Goal: Task Accomplishment & Management: Use online tool/utility

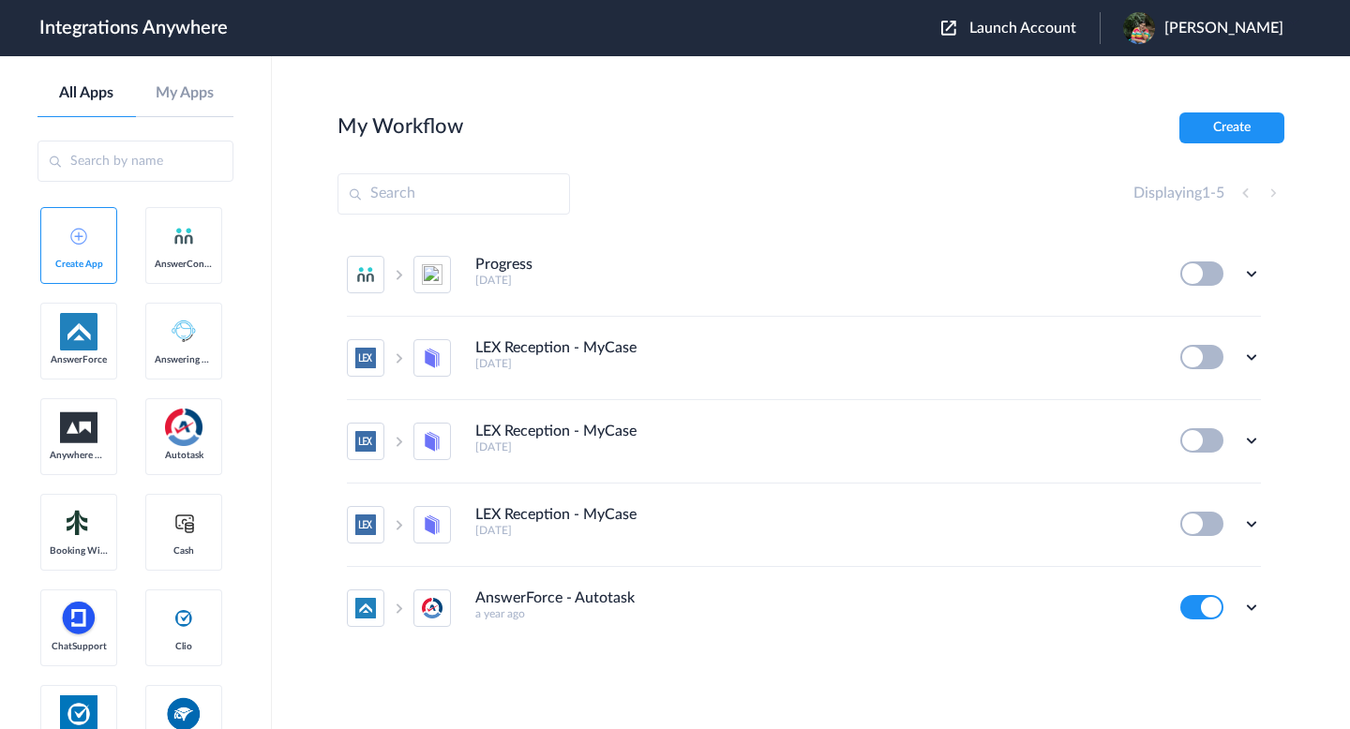
click at [553, 29] on span "Launch Account" at bounding box center [1022, 28] width 107 height 15
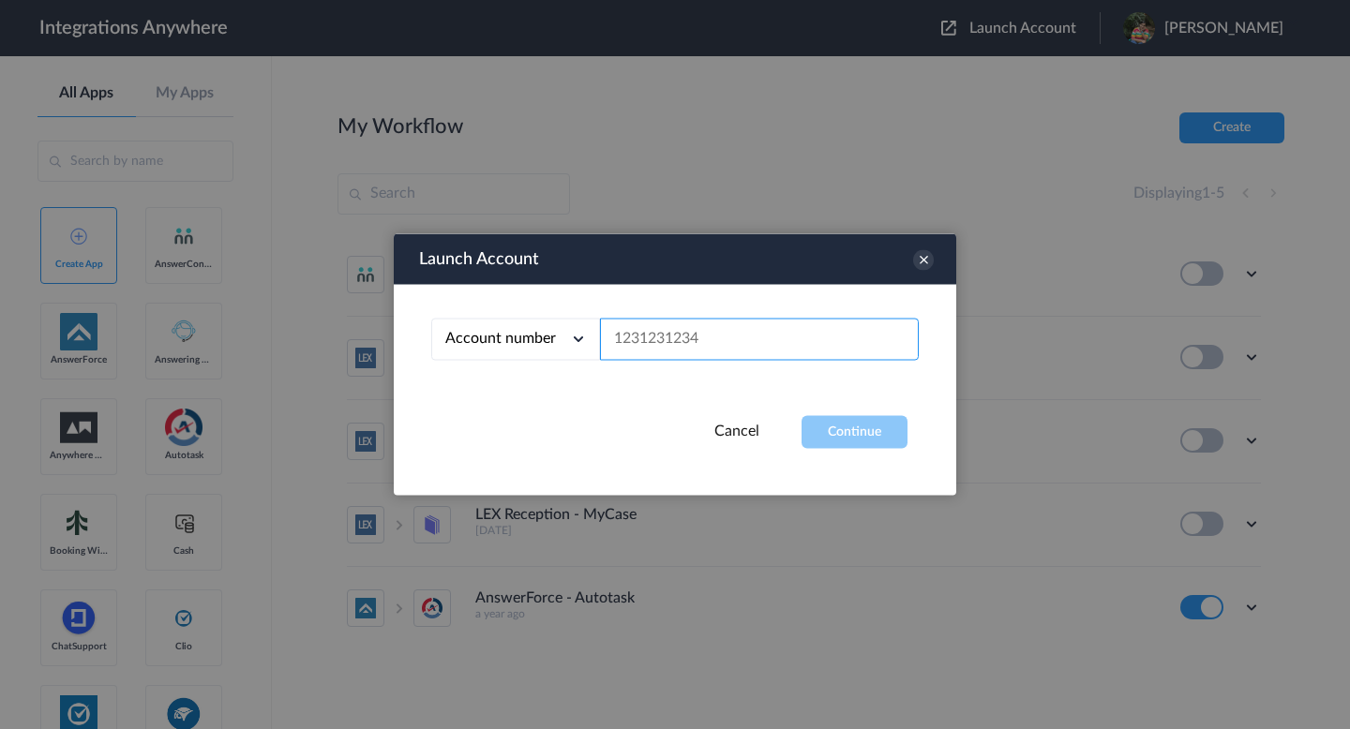
click at [553, 335] on input "text" at bounding box center [759, 340] width 319 height 42
click at [553, 259] on icon at bounding box center [923, 260] width 21 height 21
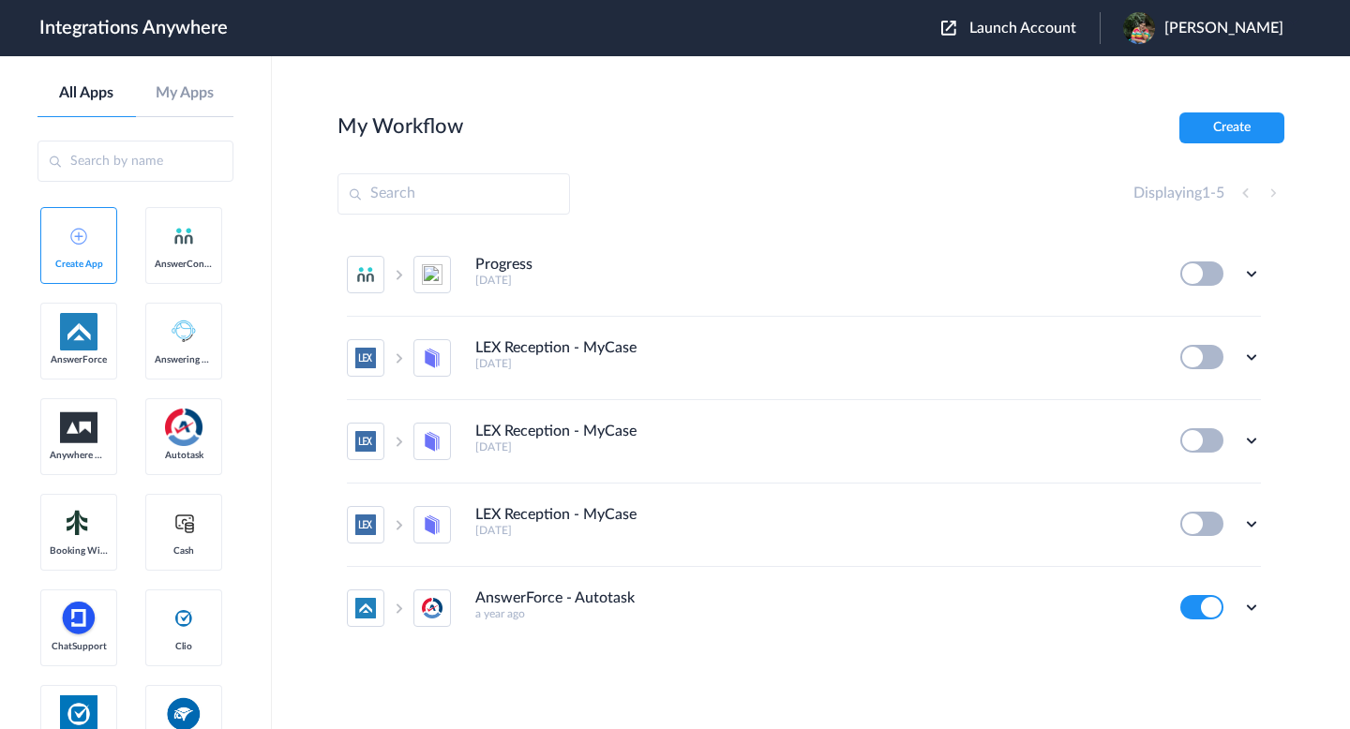
click at [553, 30] on span "Launch Account" at bounding box center [1022, 28] width 107 height 15
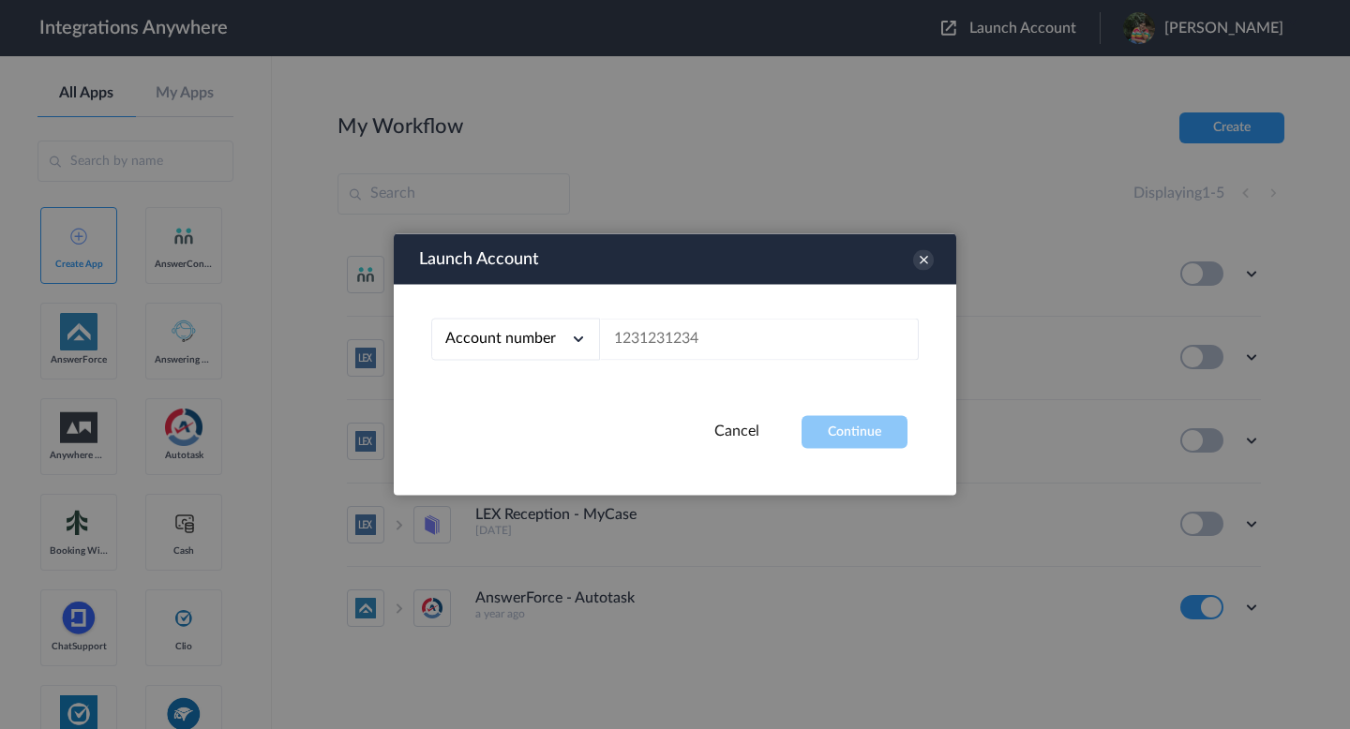
click at [547, 341] on span "Account number" at bounding box center [500, 338] width 111 height 15
click at [503, 423] on link "Email address" at bounding box center [484, 416] width 79 height 13
click at [553, 340] on input "text" at bounding box center [759, 340] width 319 height 42
paste input "divya.selvaraj lexintegration@anywhere.co"
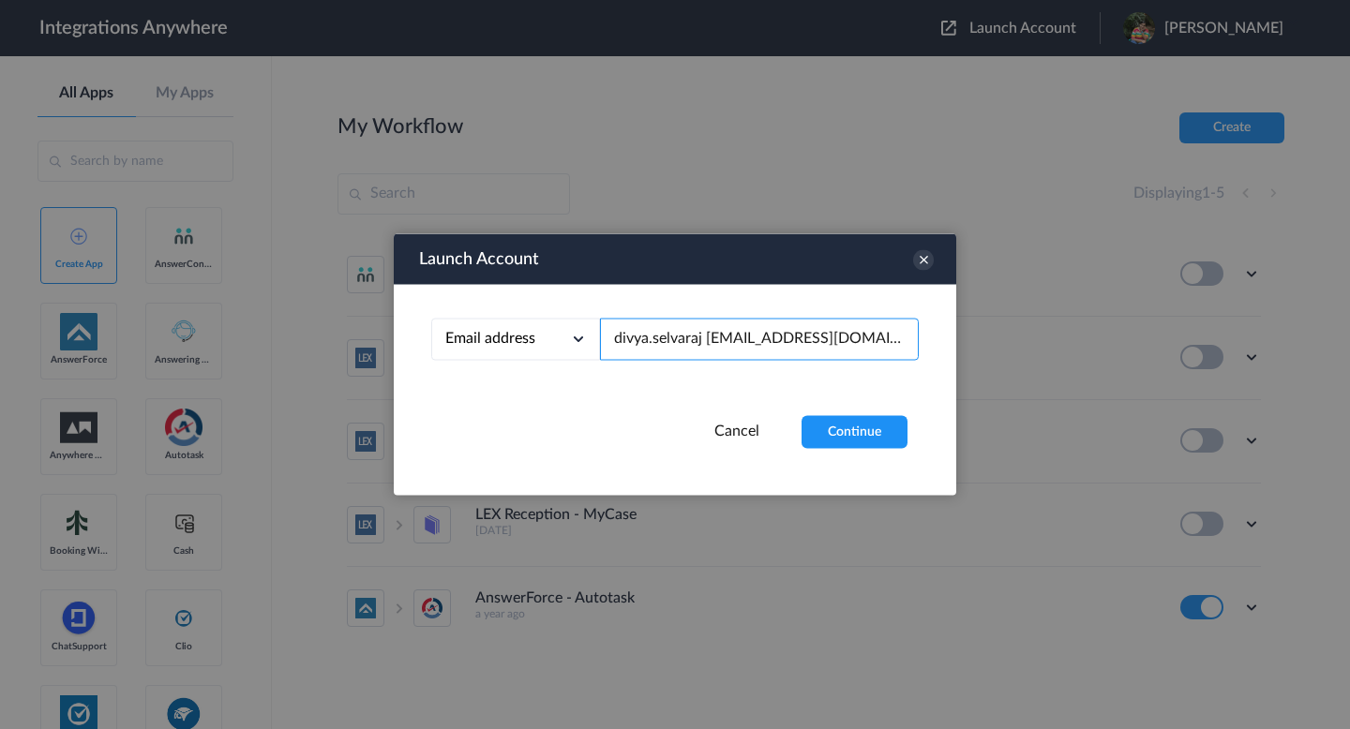
click at [553, 339] on input "divya.selvaraj lexintegration@anywhere.co" at bounding box center [759, 340] width 319 height 42
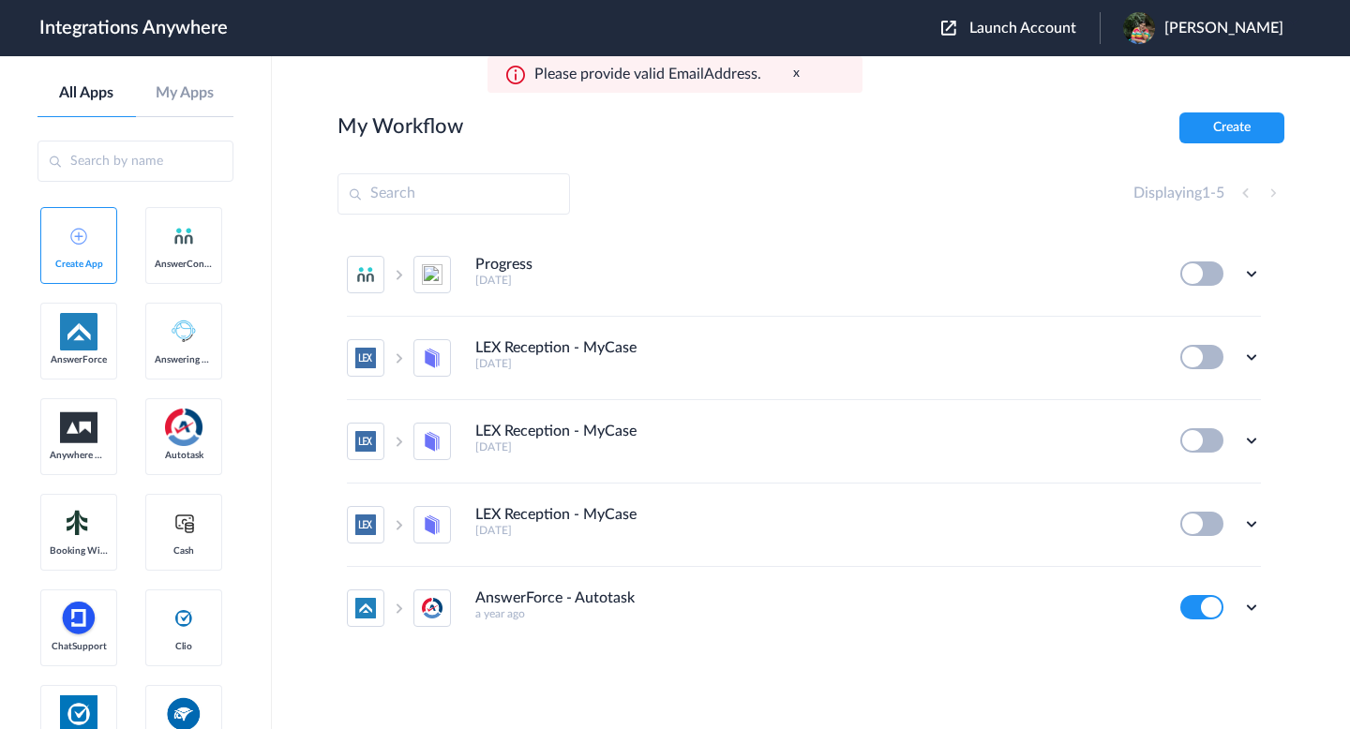
click at [553, 31] on span "Launch Account" at bounding box center [1022, 28] width 107 height 15
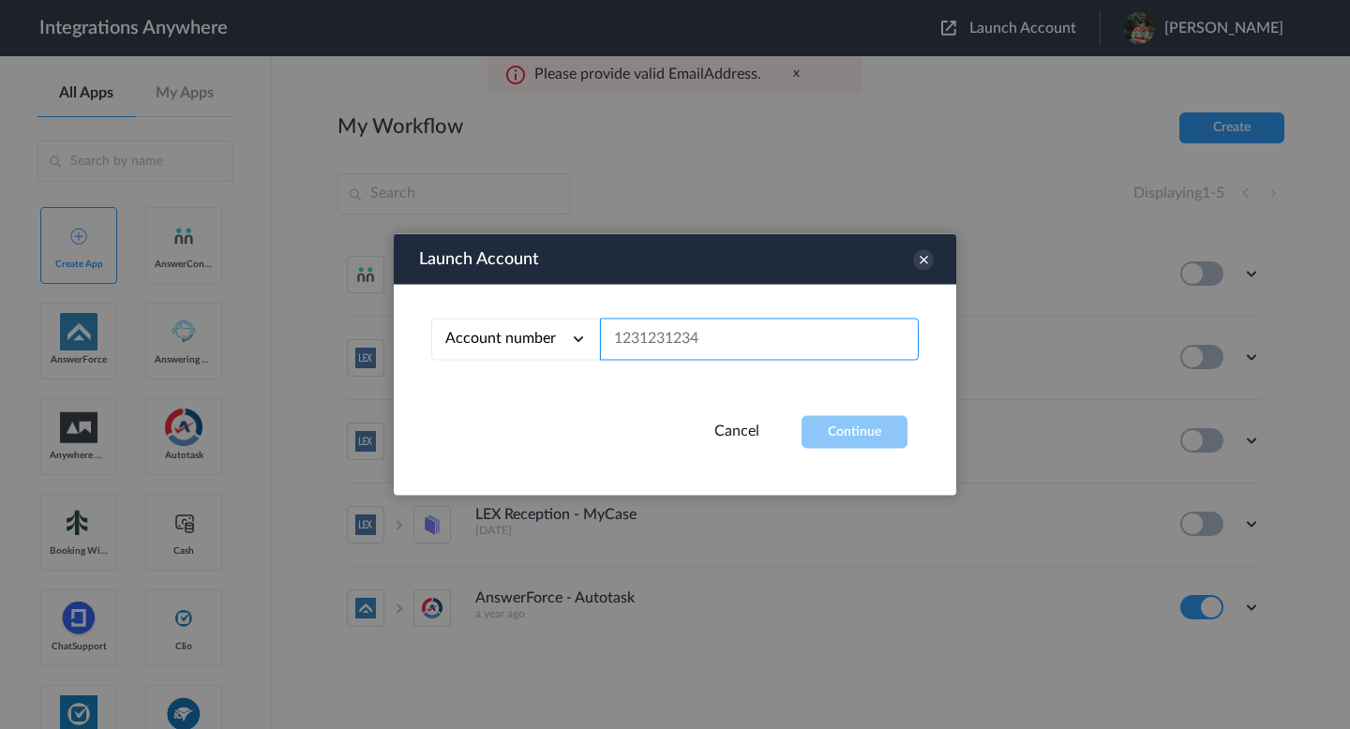
click at [553, 347] on input "text" at bounding box center [759, 340] width 319 height 42
paste input "divya.selvaraj lexintegration@anywhere.co"
type input "divya.selvaraj lexintegration@anywhere.co"
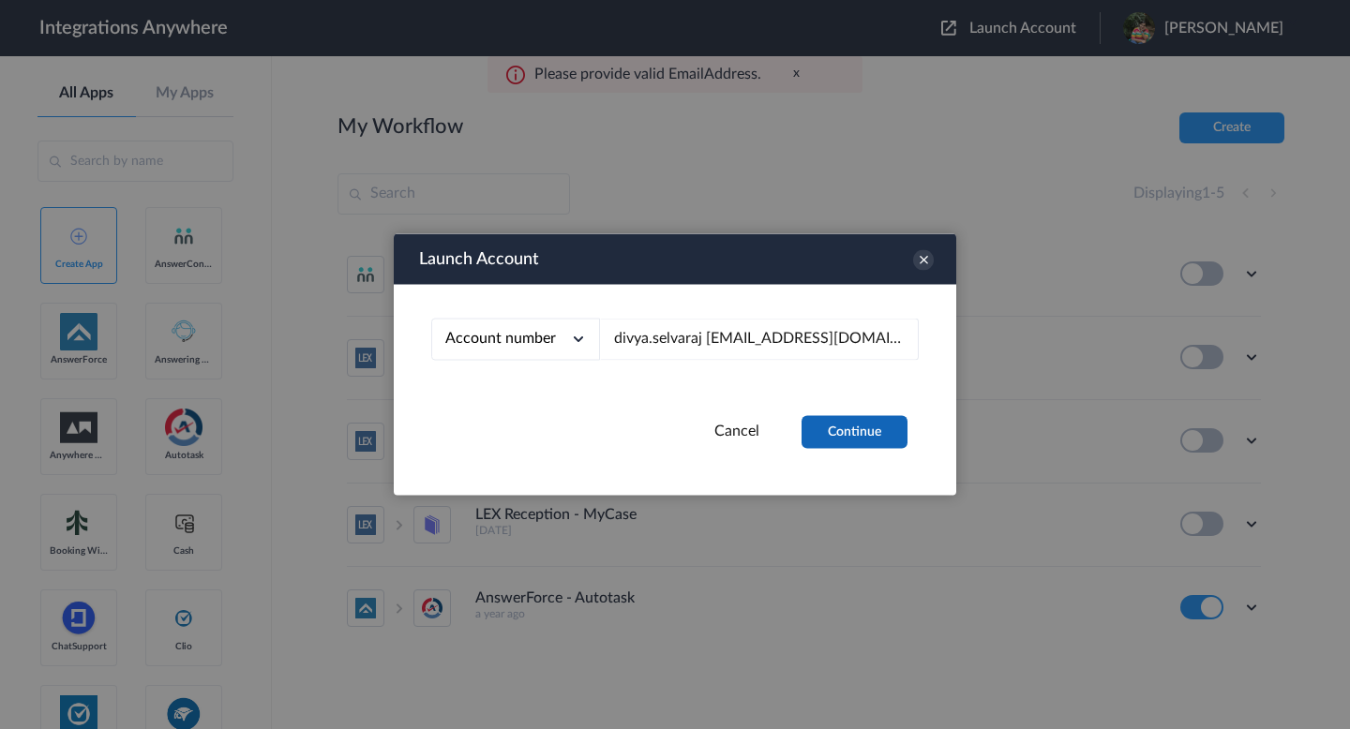
click at [553, 437] on button "Continue" at bounding box center [854, 432] width 106 height 33
